Goal: Task Accomplishment & Management: Complete application form

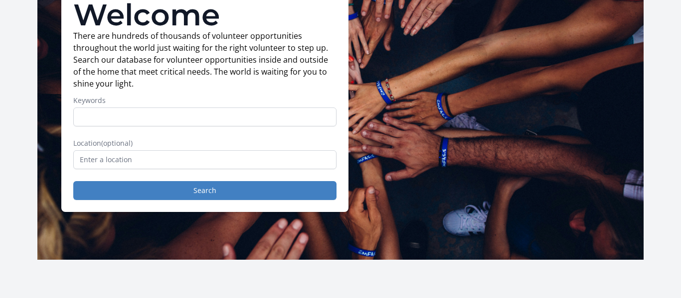
scroll to position [92, 0]
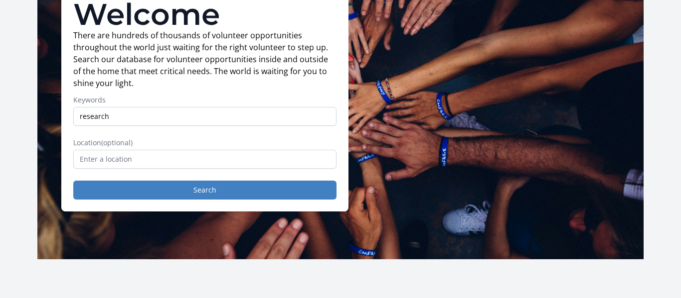
type input "research"
click at [102, 156] on input "text" at bounding box center [204, 159] width 263 height 19
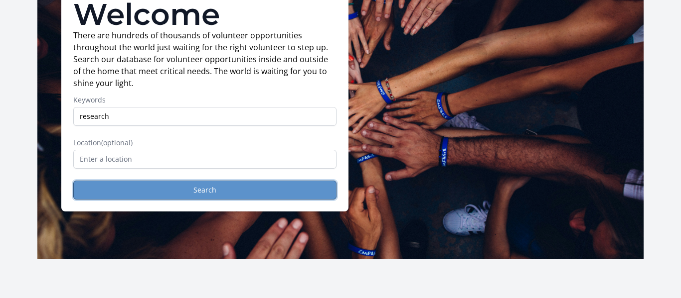
click at [181, 185] on button "Search" at bounding box center [204, 190] width 263 height 19
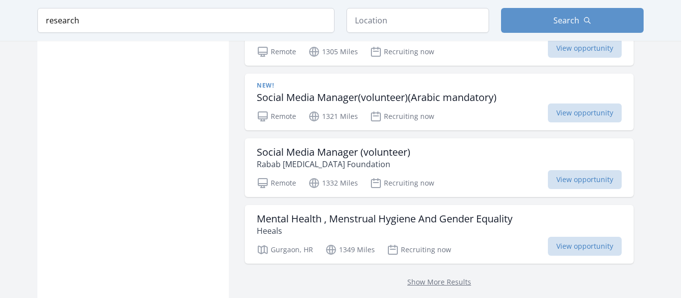
scroll to position [1212, 0]
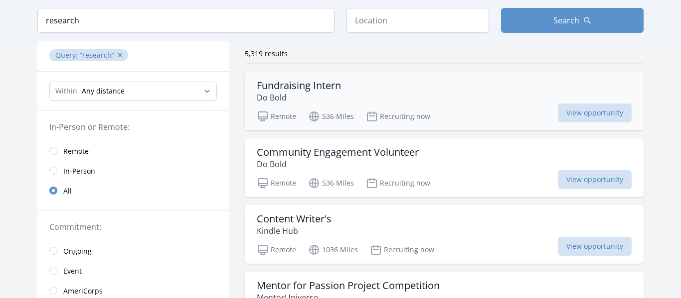
scroll to position [75, 0]
click at [51, 150] on input "radio" at bounding box center [53, 150] width 8 height 8
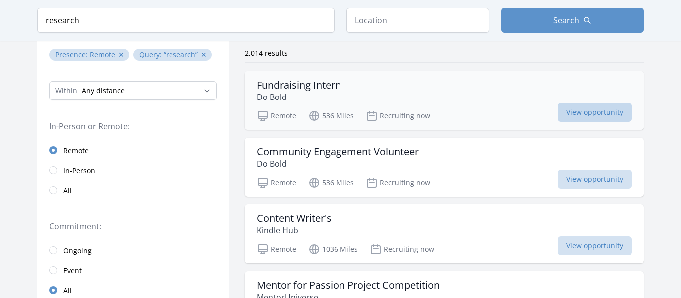
click at [592, 116] on span "View opportunity" at bounding box center [595, 112] width 74 height 19
click at [589, 117] on span "View opportunity" at bounding box center [595, 112] width 74 height 19
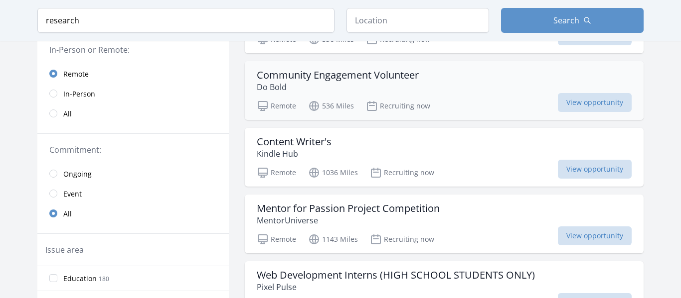
scroll to position [157, 0]
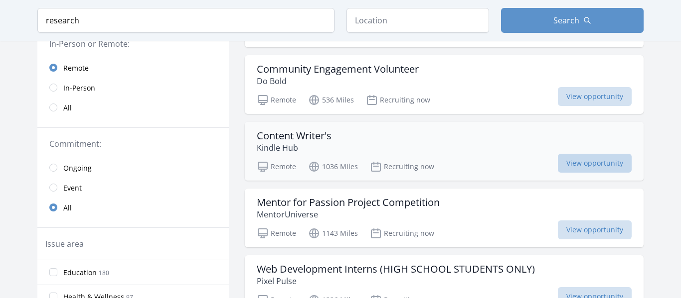
click at [588, 162] on span "View opportunity" at bounding box center [595, 163] width 74 height 19
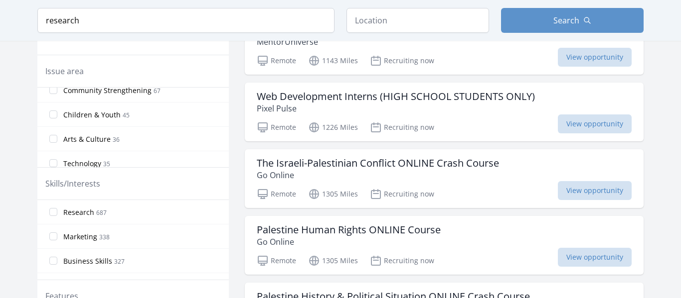
scroll to position [83, 0]
click at [56, 209] on input "Research 687" at bounding box center [53, 212] width 8 height 8
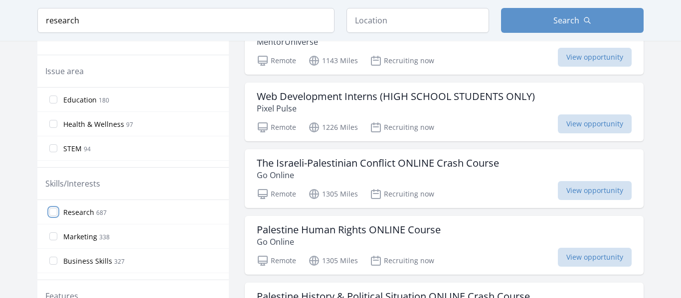
click at [53, 214] on input "Research 687" at bounding box center [53, 212] width 8 height 8
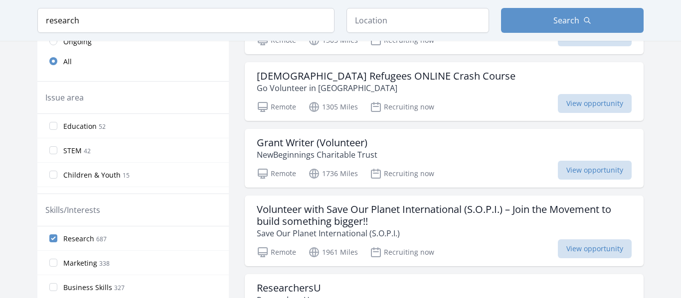
scroll to position [282, 0]
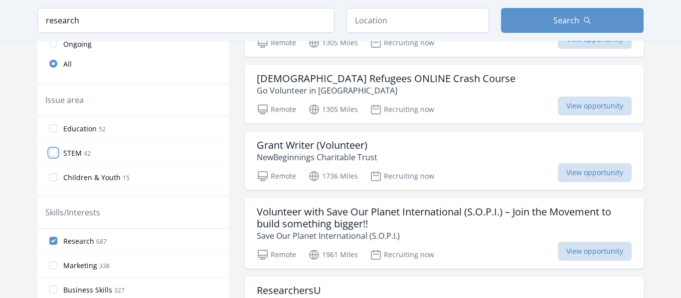
click at [57, 154] on input "STEM 42" at bounding box center [53, 153] width 8 height 8
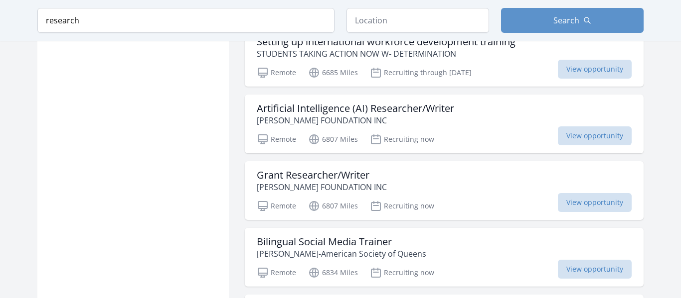
scroll to position [820, 0]
click at [566, 193] on span "View opportunity" at bounding box center [595, 202] width 74 height 19
click at [577, 193] on span "View opportunity" at bounding box center [595, 202] width 74 height 19
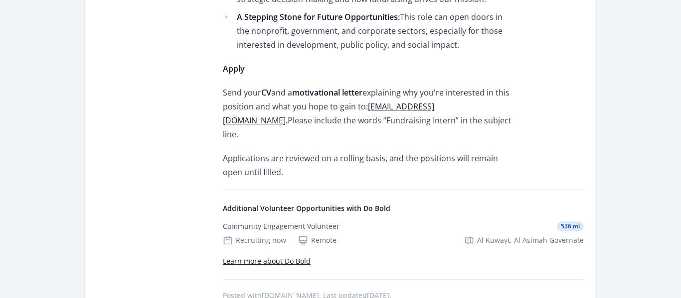
scroll to position [1654, 0]
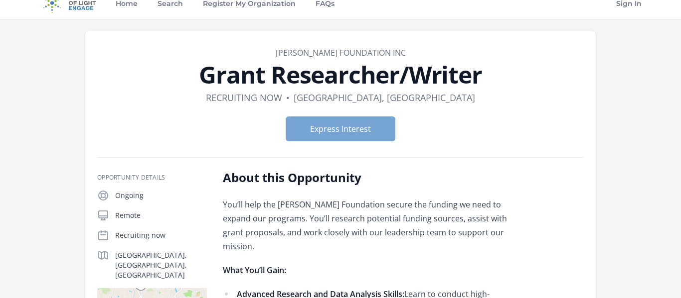
scroll to position [12, 0]
click at [363, 120] on button "Express Interest" at bounding box center [340, 129] width 110 height 25
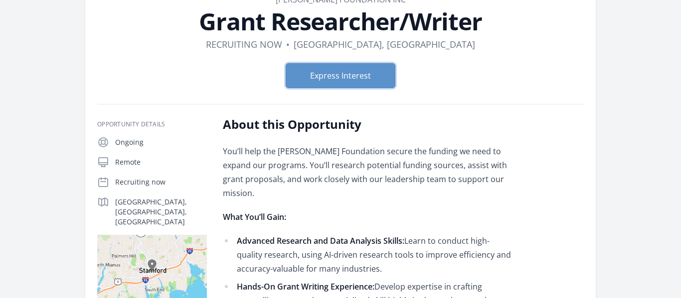
scroll to position [0, 0]
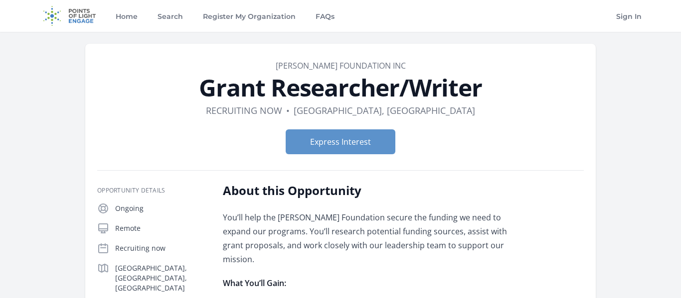
click at [94, 21] on img at bounding box center [69, 16] width 64 height 32
